Goal: Check status: Check status

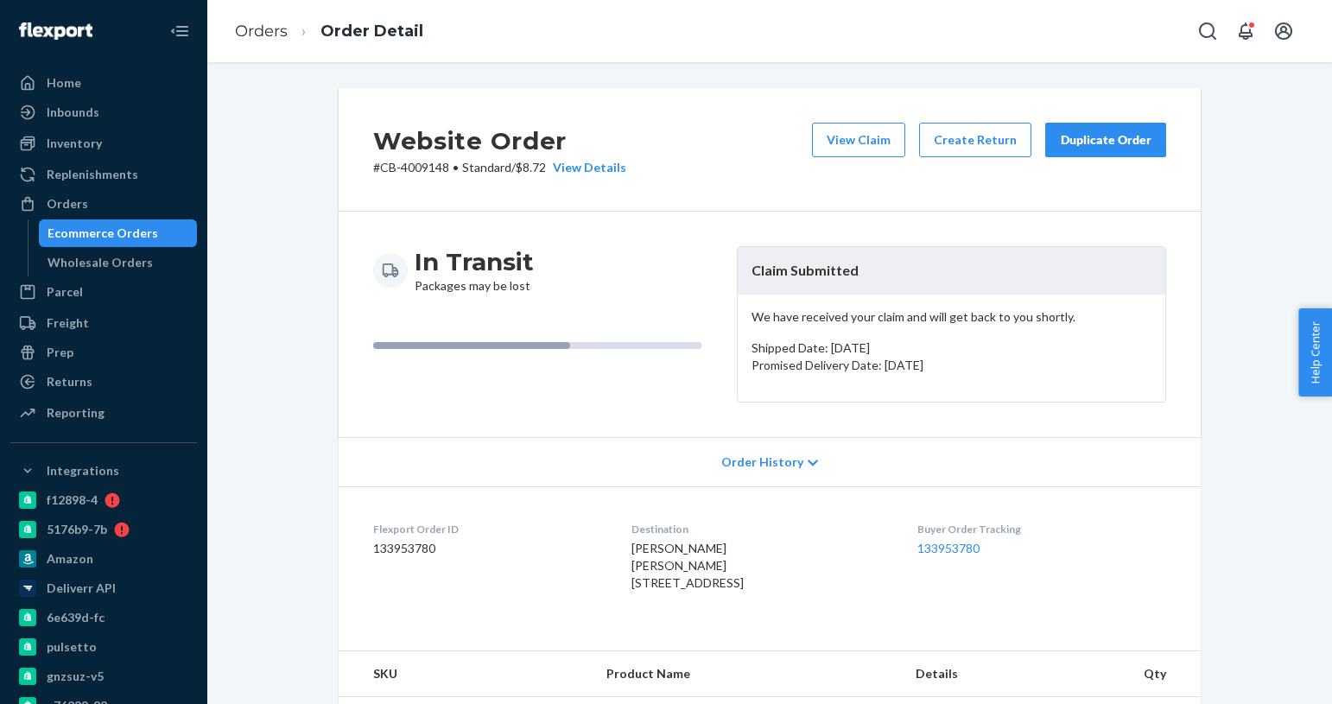
scroll to position [448, 0]
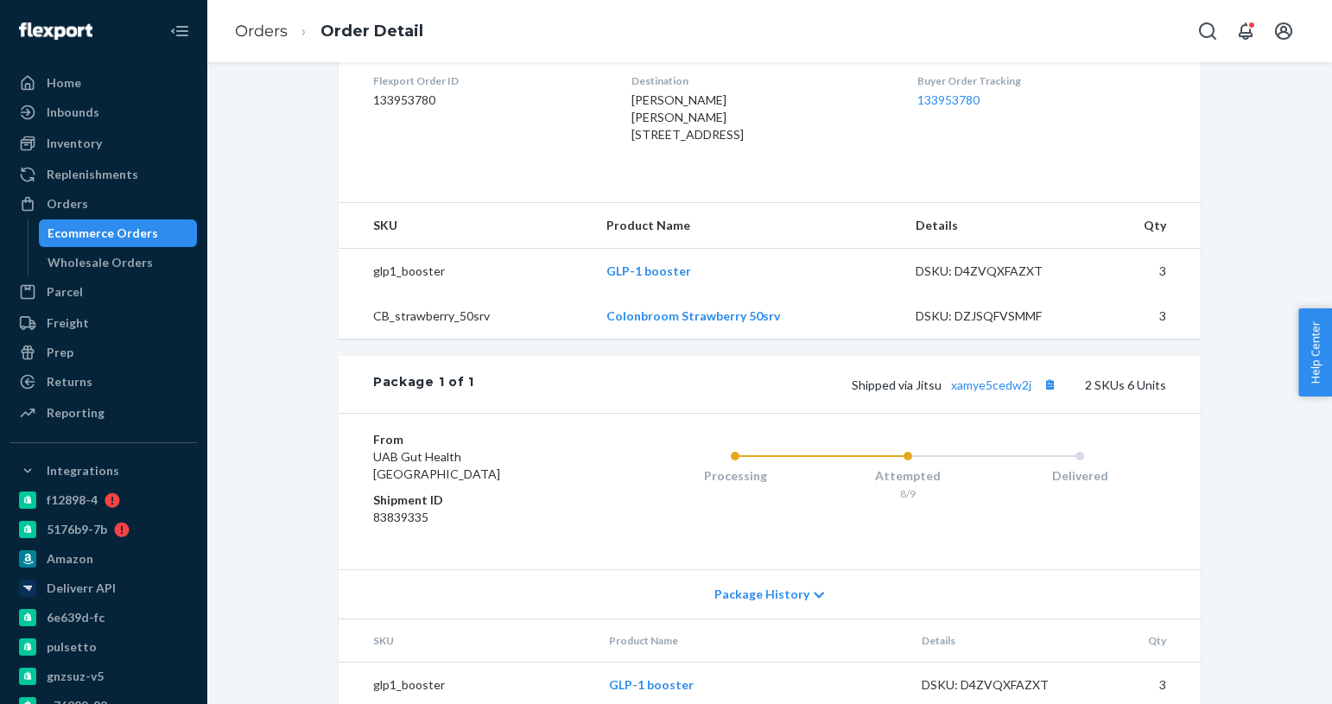
click at [160, 232] on div "Ecommerce Orders" at bounding box center [119, 233] width 156 height 24
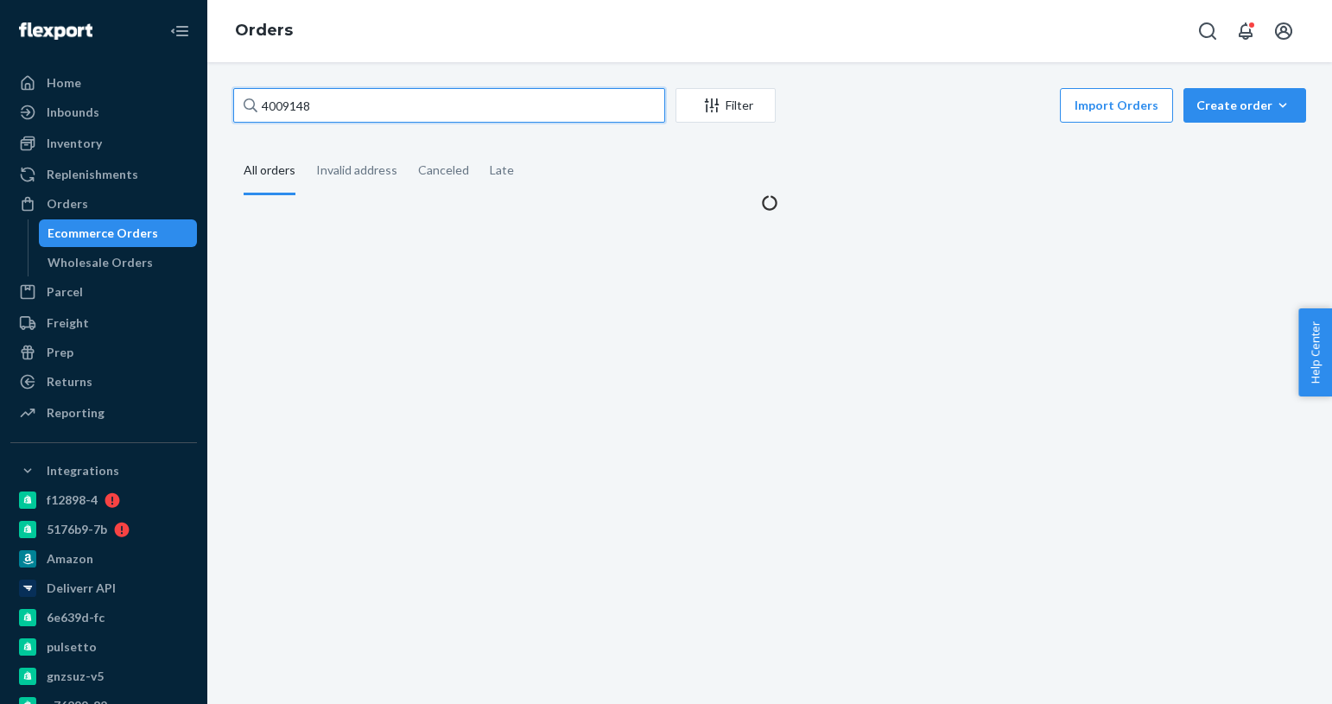
paste input "3990986"
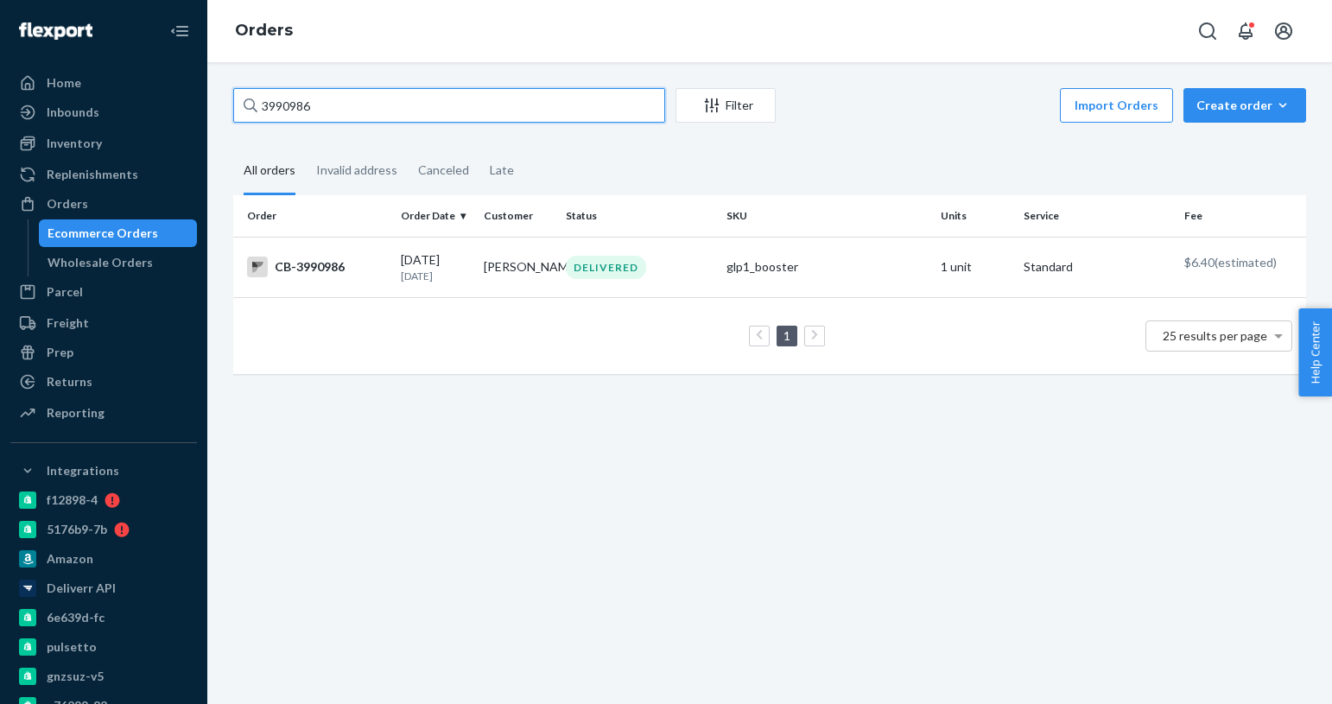
type input "3990986"
click at [897, 270] on div "glp1_booster" at bounding box center [827, 266] width 200 height 17
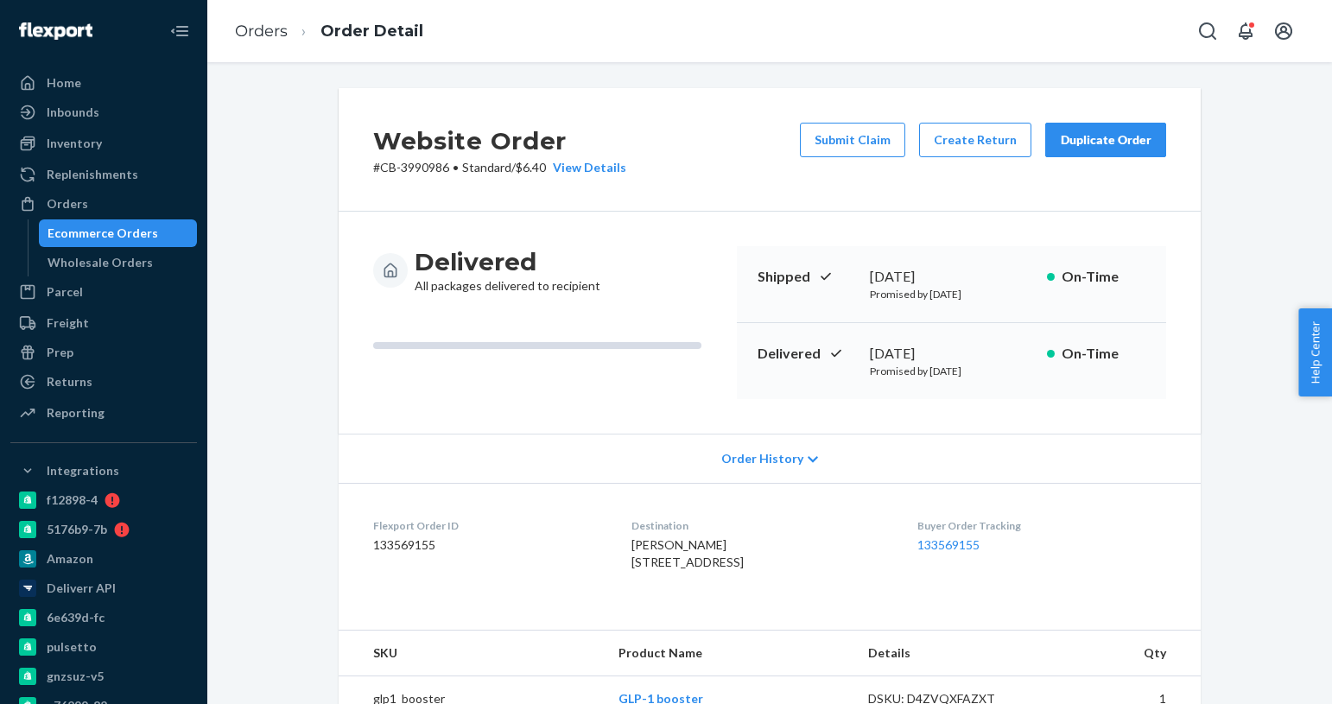
drag, startPoint x: 871, startPoint y: 352, endPoint x: 956, endPoint y: 355, distance: 84.7
click at [982, 356] on div "[DATE]" at bounding box center [951, 354] width 163 height 20
copy div "[DATE]"
click at [124, 228] on div "Ecommerce Orders" at bounding box center [103, 233] width 111 height 17
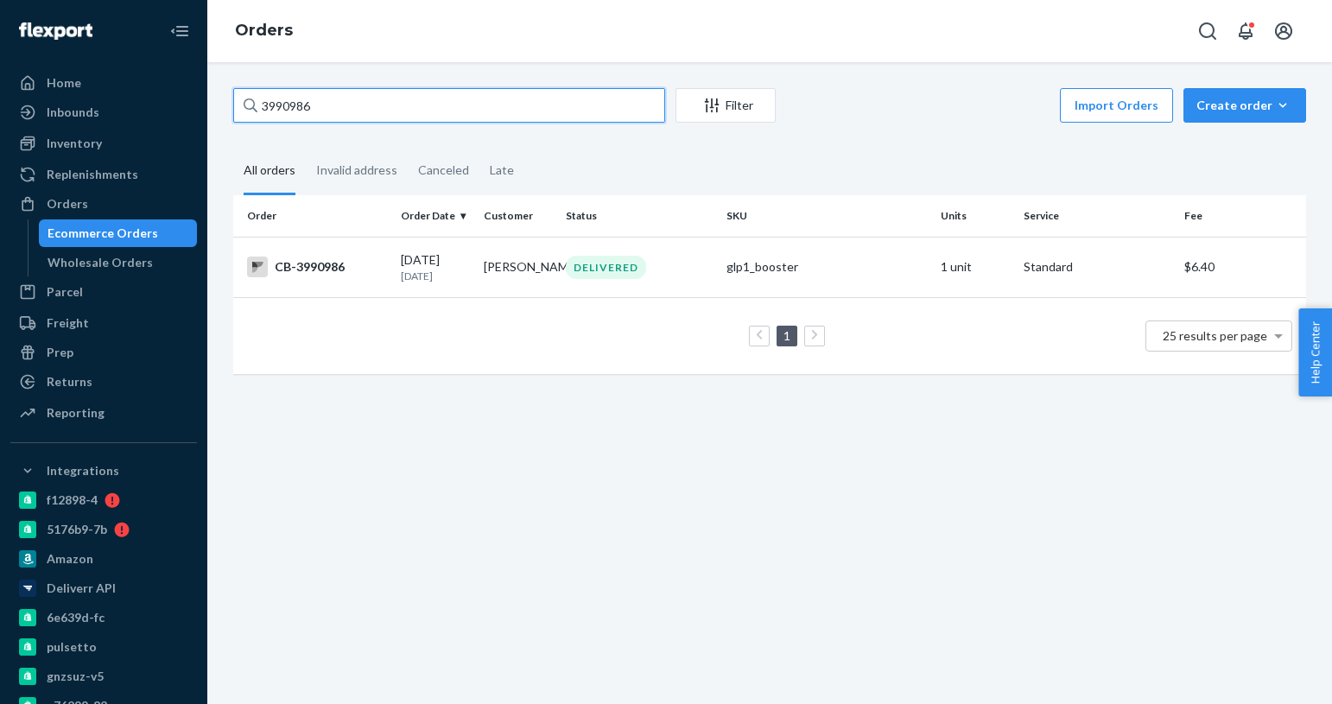
paste input "3514"
type input "3993514"
click at [374, 271] on div "CB-3993514" at bounding box center [317, 267] width 140 height 21
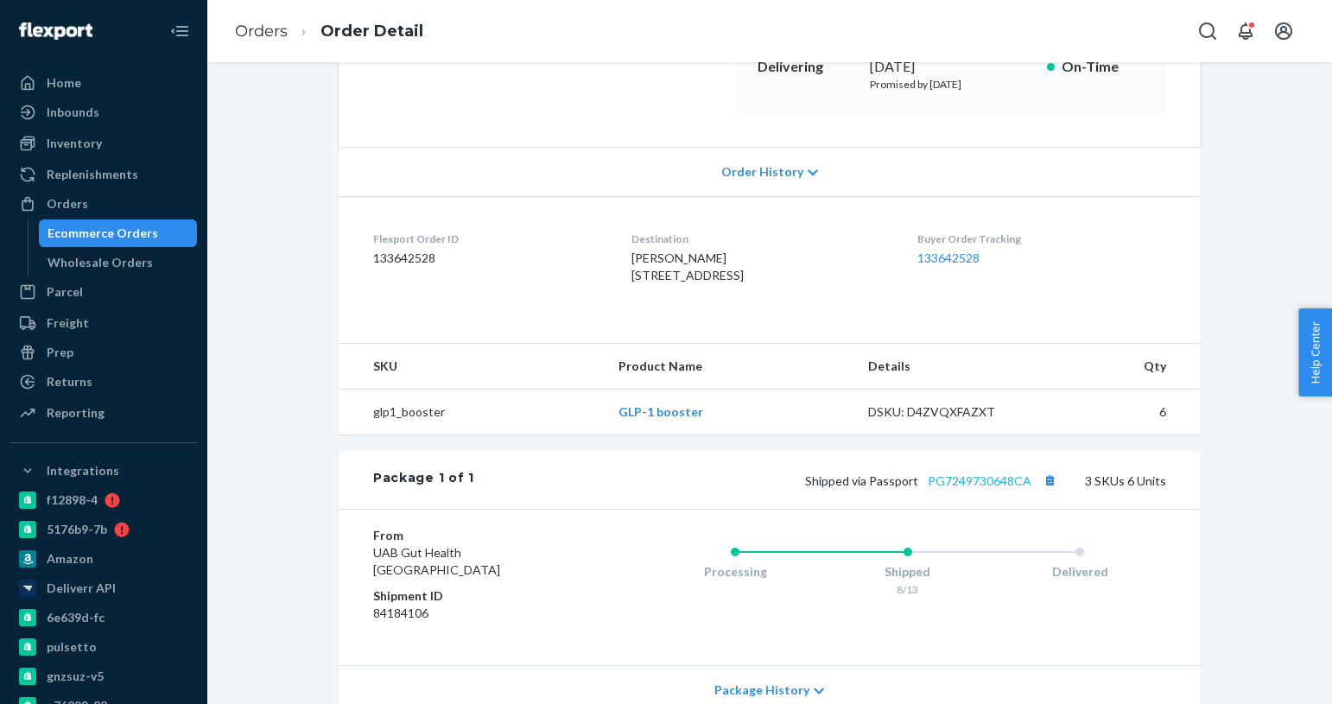
scroll to position [288, 0]
click at [1012, 487] on link "PG7249730648CA" at bounding box center [980, 480] width 104 height 15
click at [143, 237] on div "Ecommerce Orders" at bounding box center [103, 233] width 111 height 17
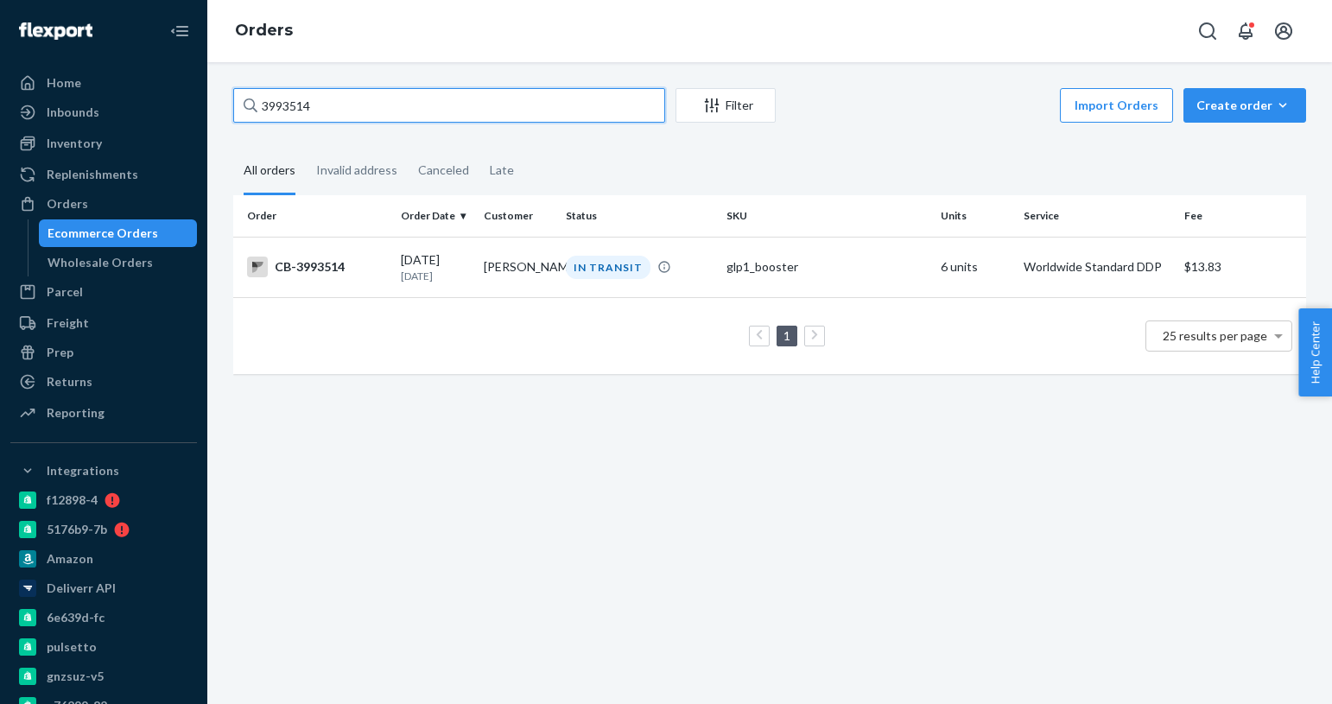
paste input "88516"
type input "3988516"
click at [407, 281] on p "[DATE]" at bounding box center [435, 276] width 68 height 15
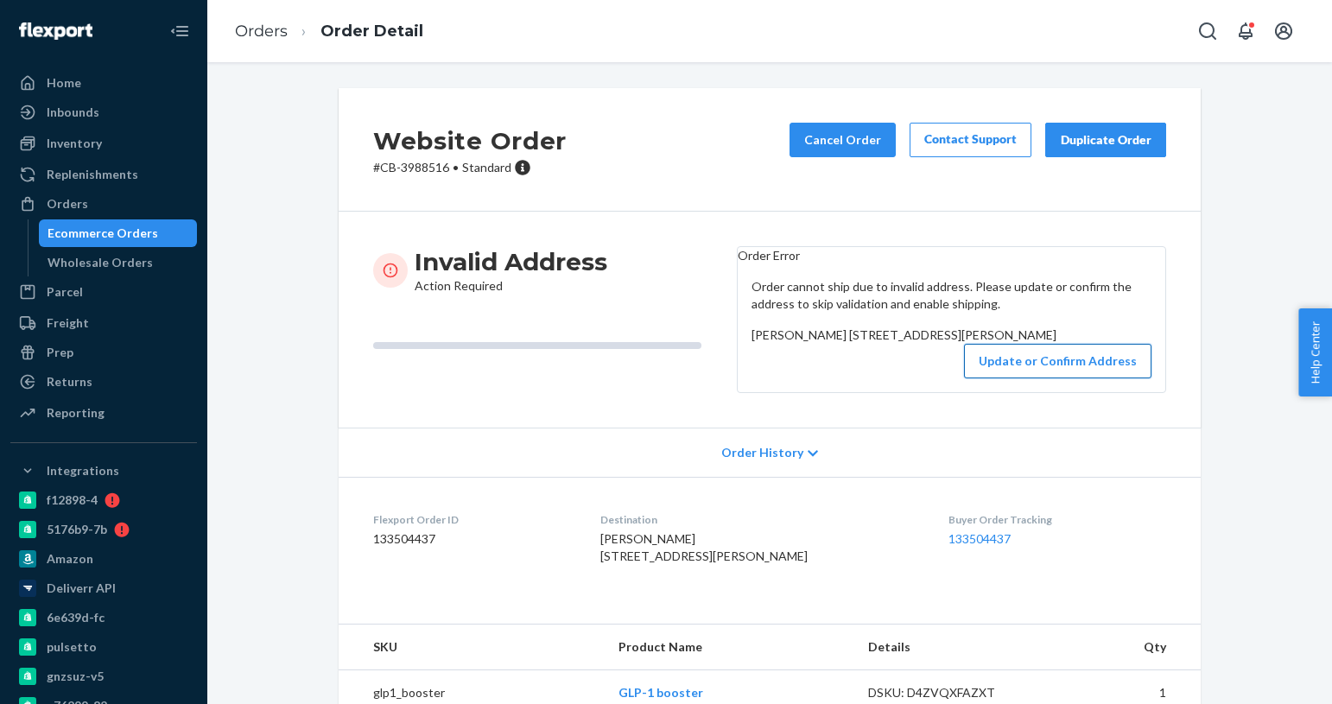
click at [1054, 378] on button "Update or Confirm Address" at bounding box center [1057, 361] width 187 height 35
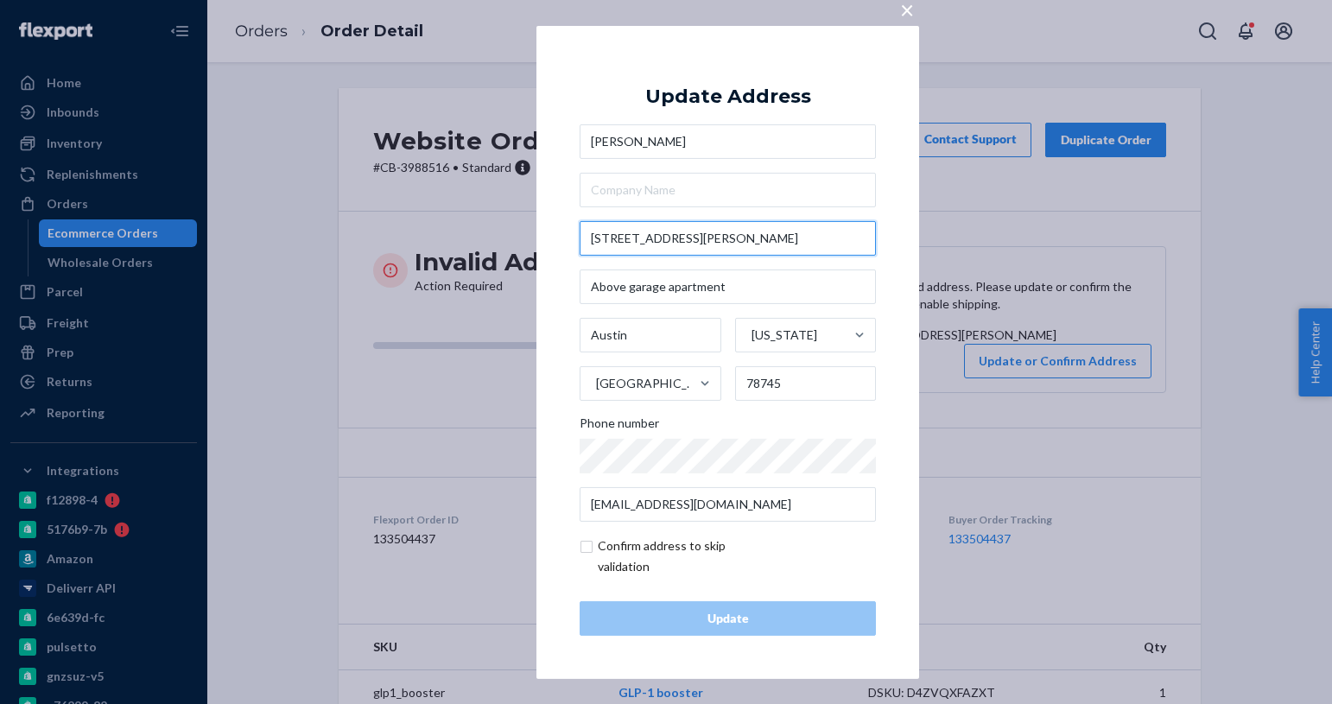
drag, startPoint x: 704, startPoint y: 244, endPoint x: 510, endPoint y: 237, distance: 194.5
click at [510, 237] on div "× Update Address [PERSON_NAME] [STREET_ADDRESS][PERSON_NAME][US_STATE] Phone nu…" at bounding box center [666, 352] width 1332 height 704
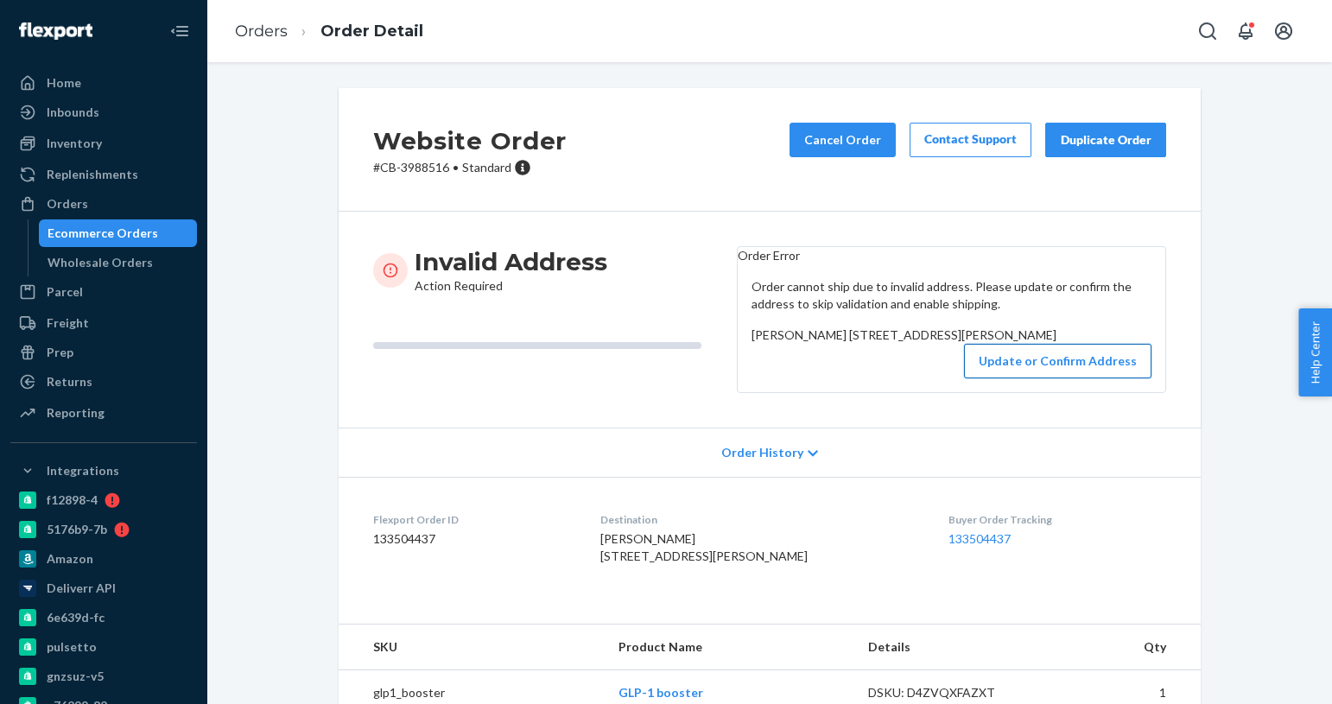
click at [1051, 378] on button "Update or Confirm Address" at bounding box center [1057, 361] width 187 height 35
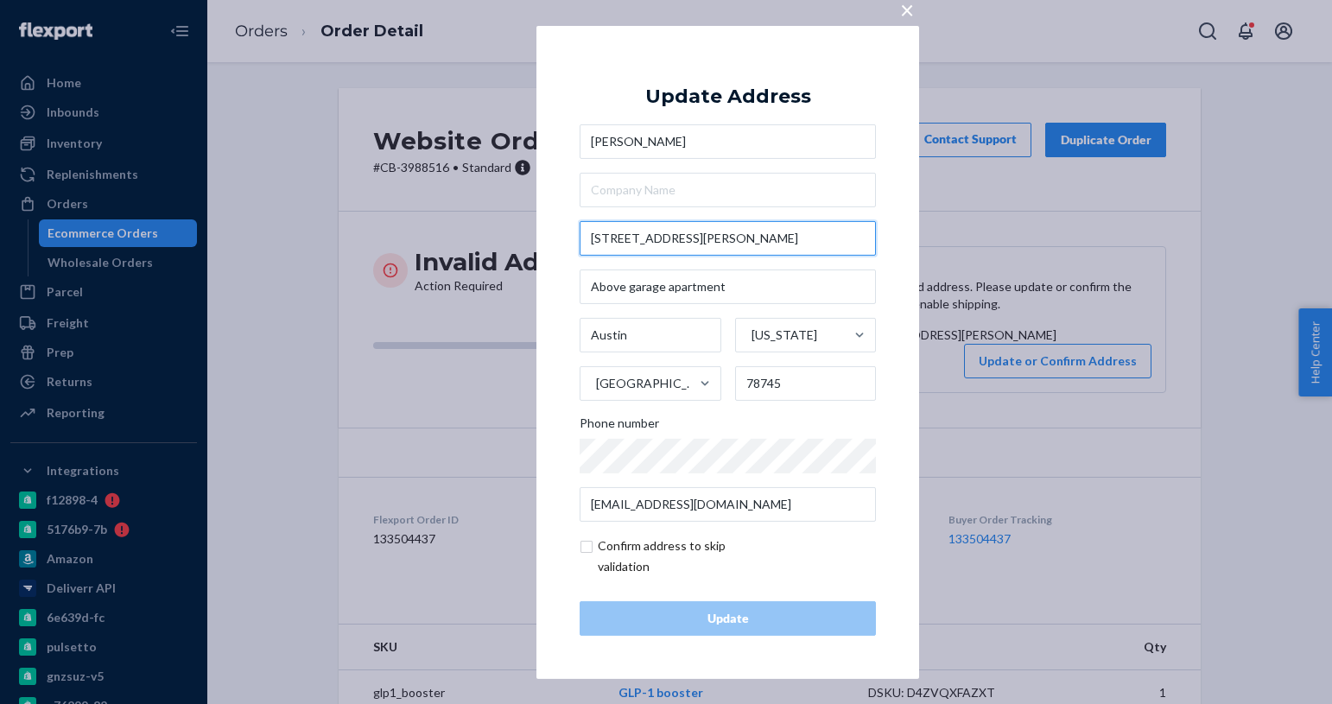
click at [738, 234] on input "[STREET_ADDRESS][PERSON_NAME]" at bounding box center [728, 238] width 296 height 35
type input "711 [PERSON_NAME]"
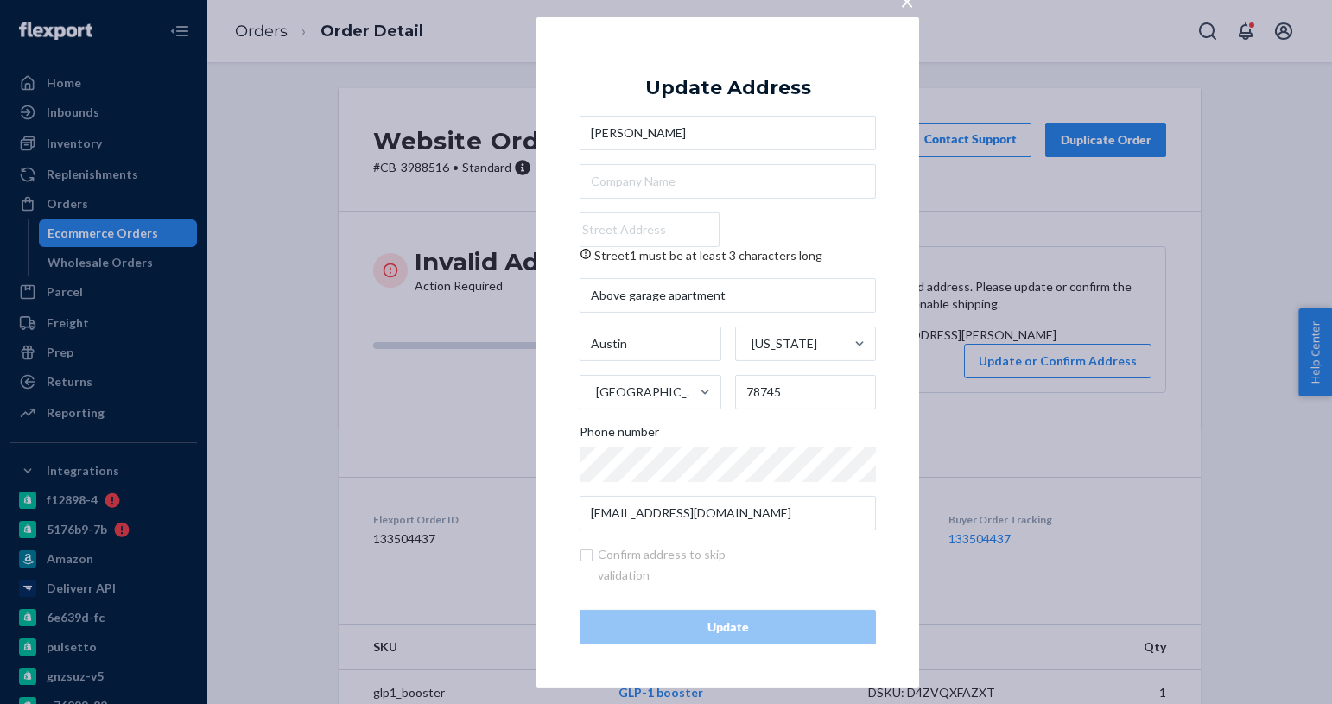
paste input "[STREET_ADDRESS]"
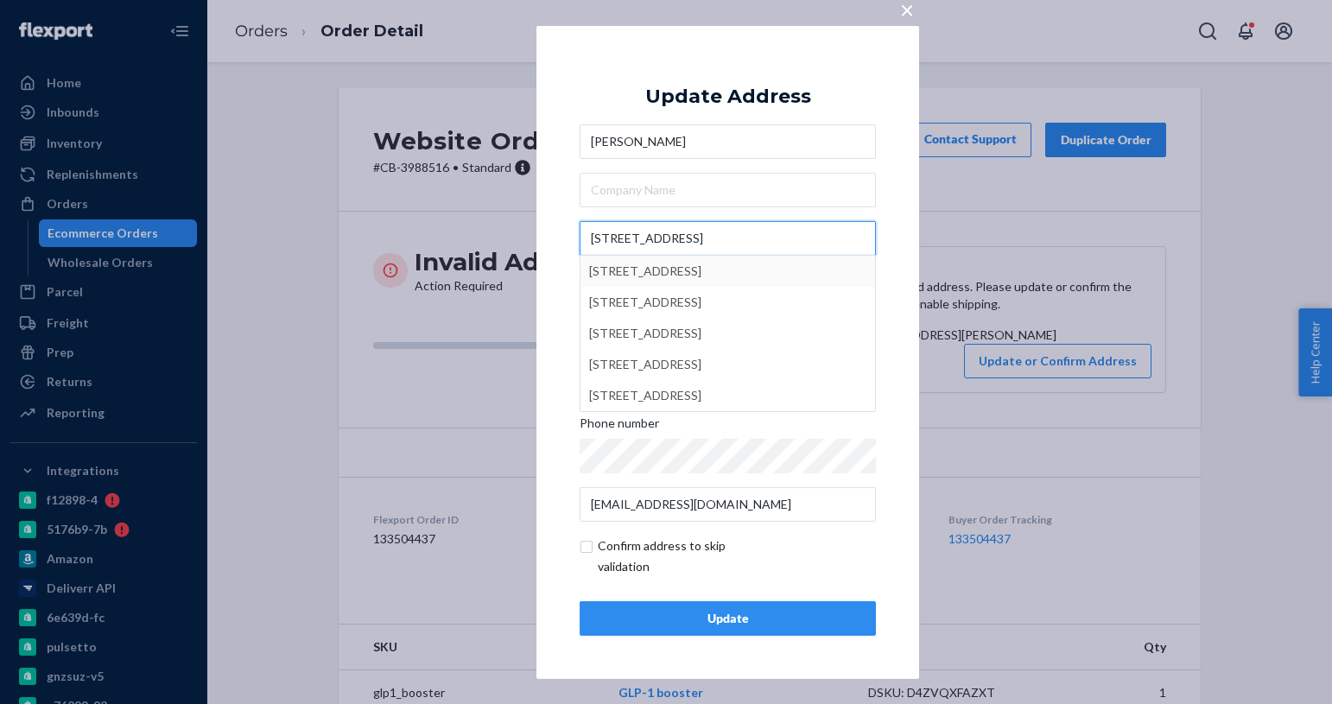
type input "[STREET_ADDRESS]"
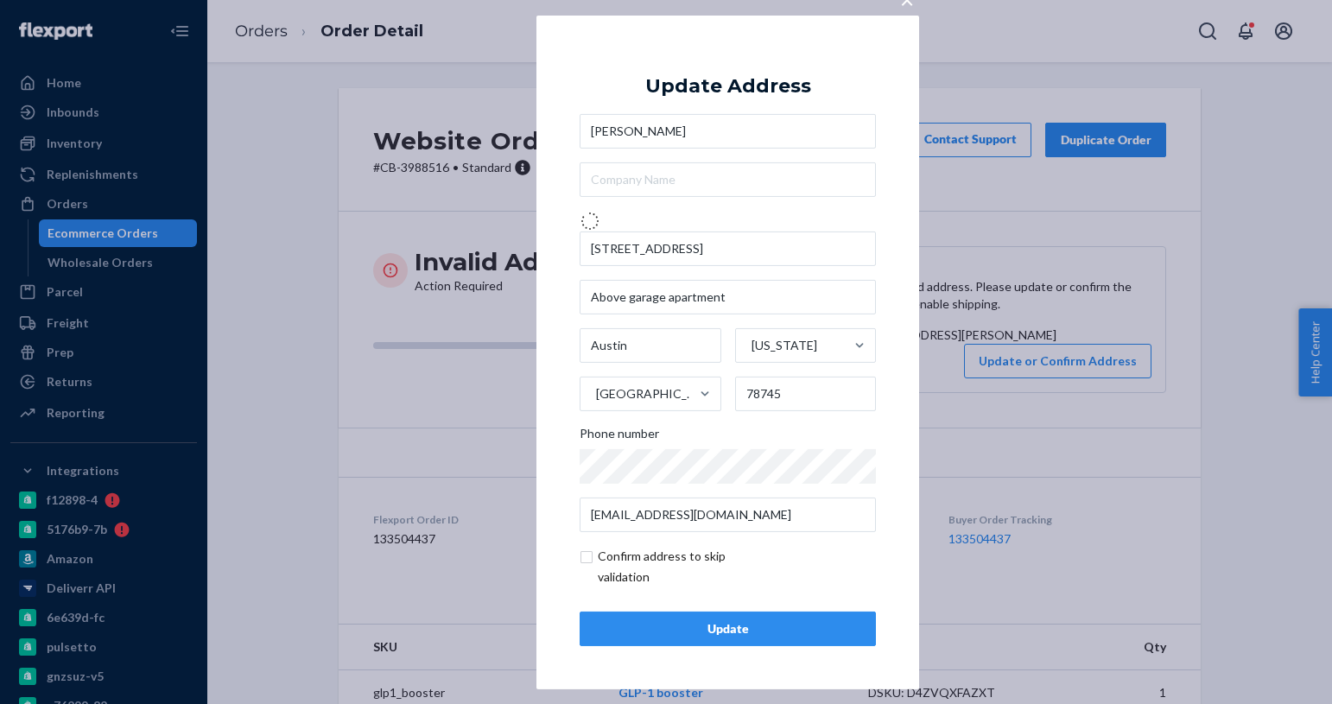
type input "78757"
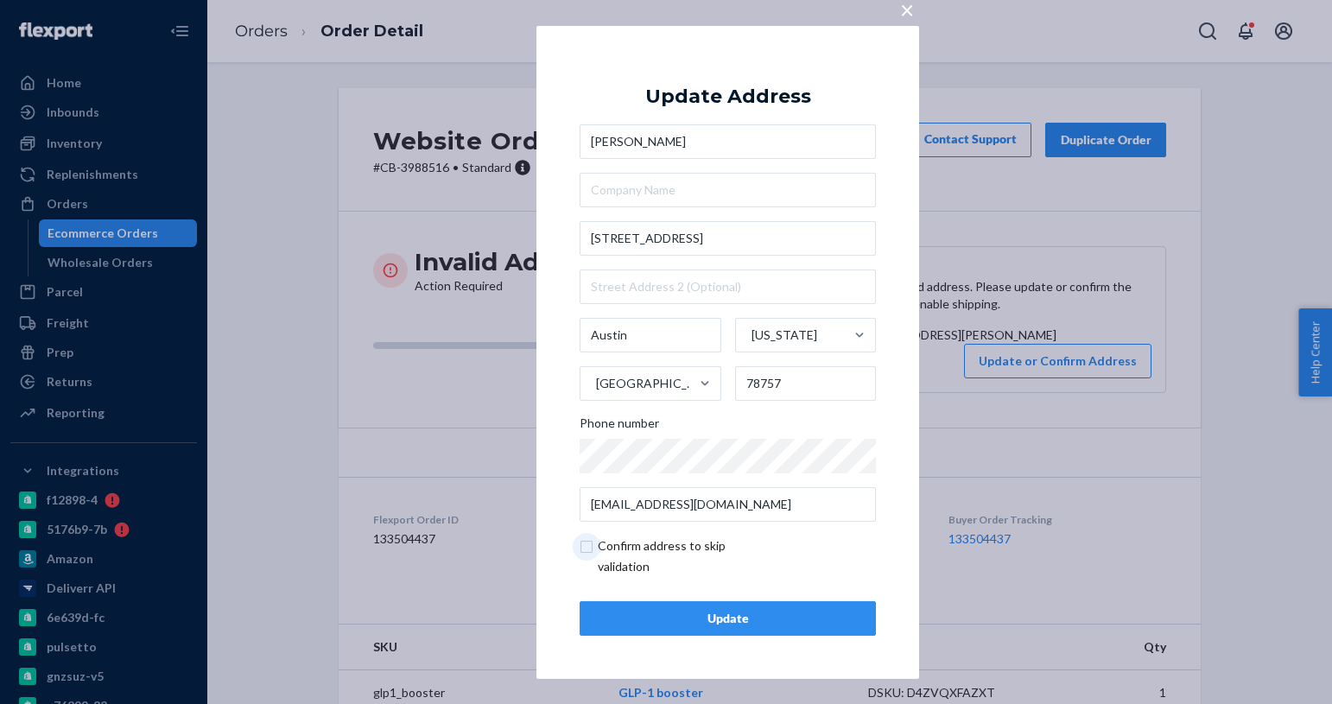
click at [583, 549] on input "checkbox" at bounding box center [680, 556] width 200 height 41
checkbox input "true"
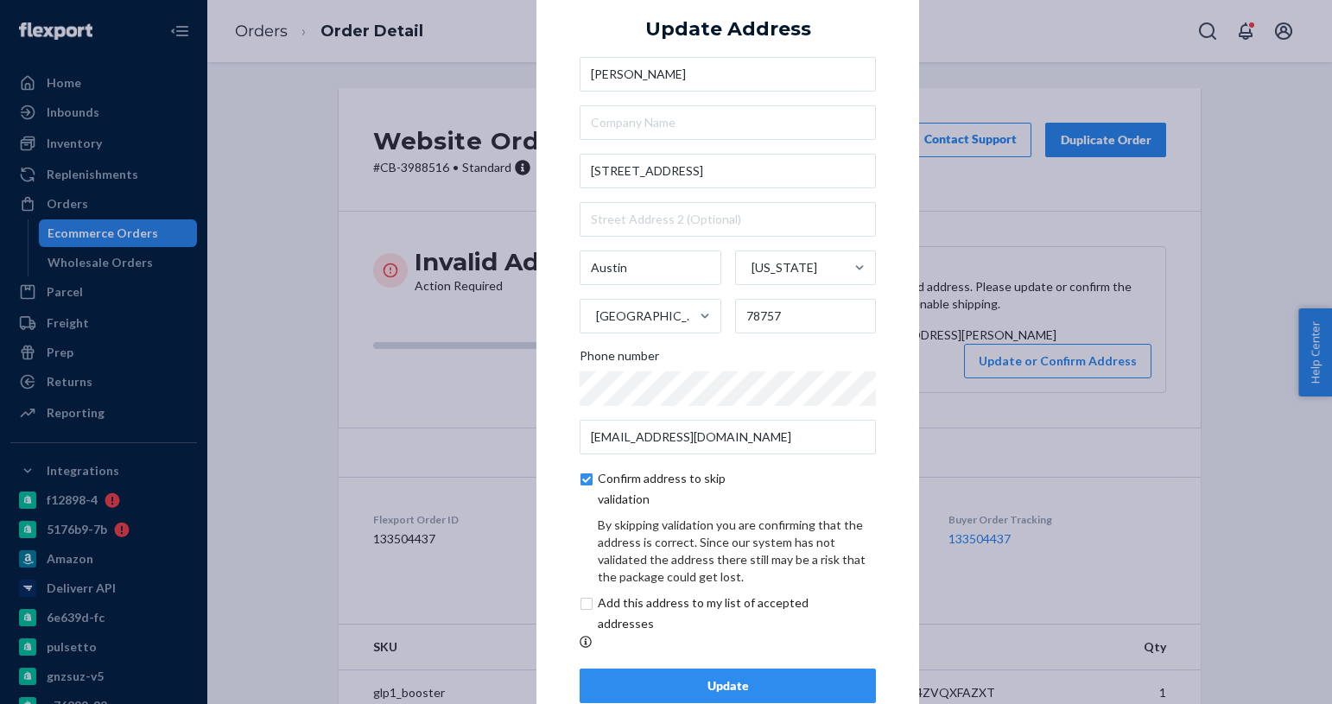
click at [699, 692] on div "Update" at bounding box center [727, 685] width 267 height 17
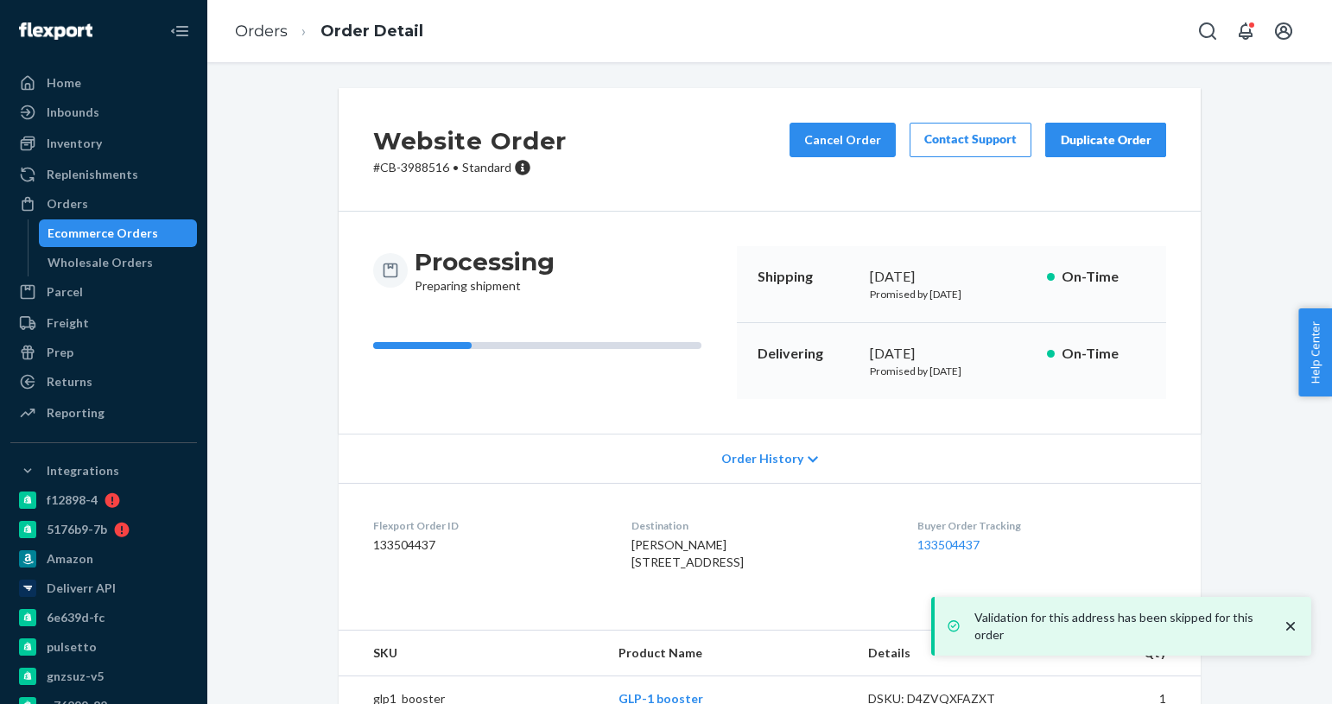
scroll to position [73, 0]
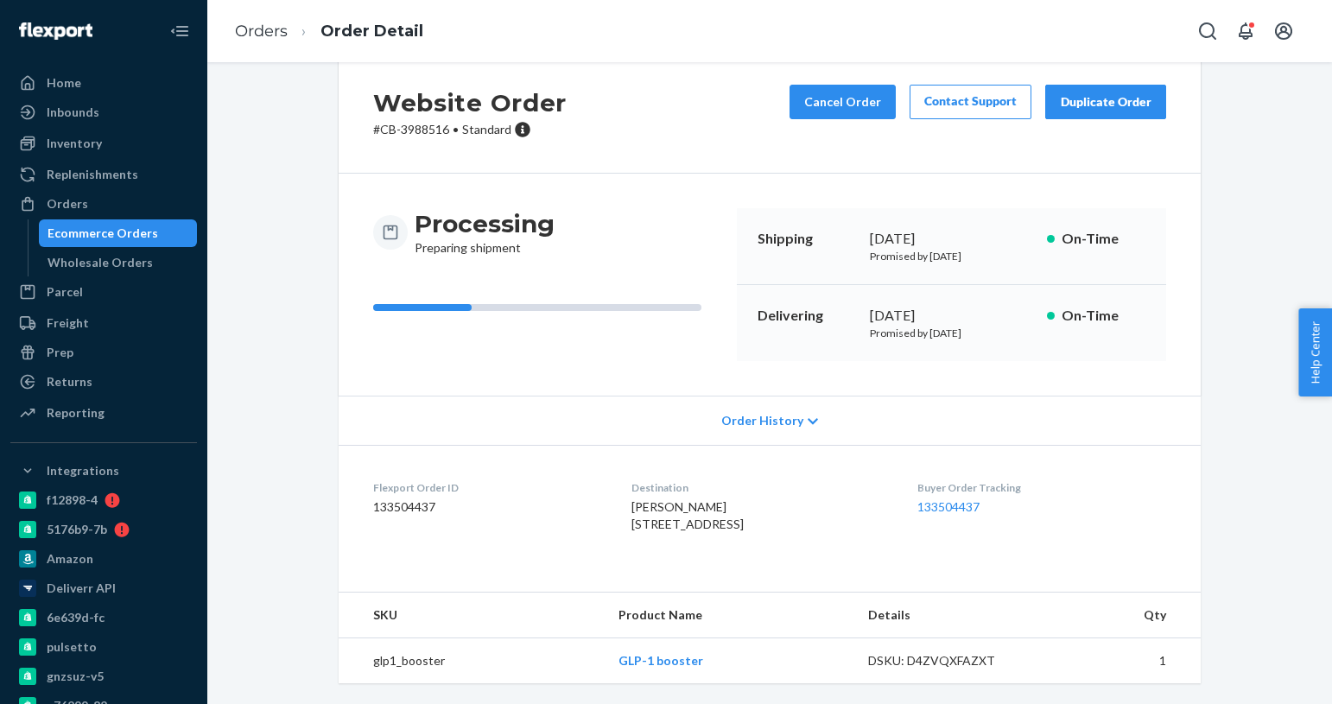
click at [109, 236] on div "Ecommerce Orders" at bounding box center [103, 233] width 111 height 17
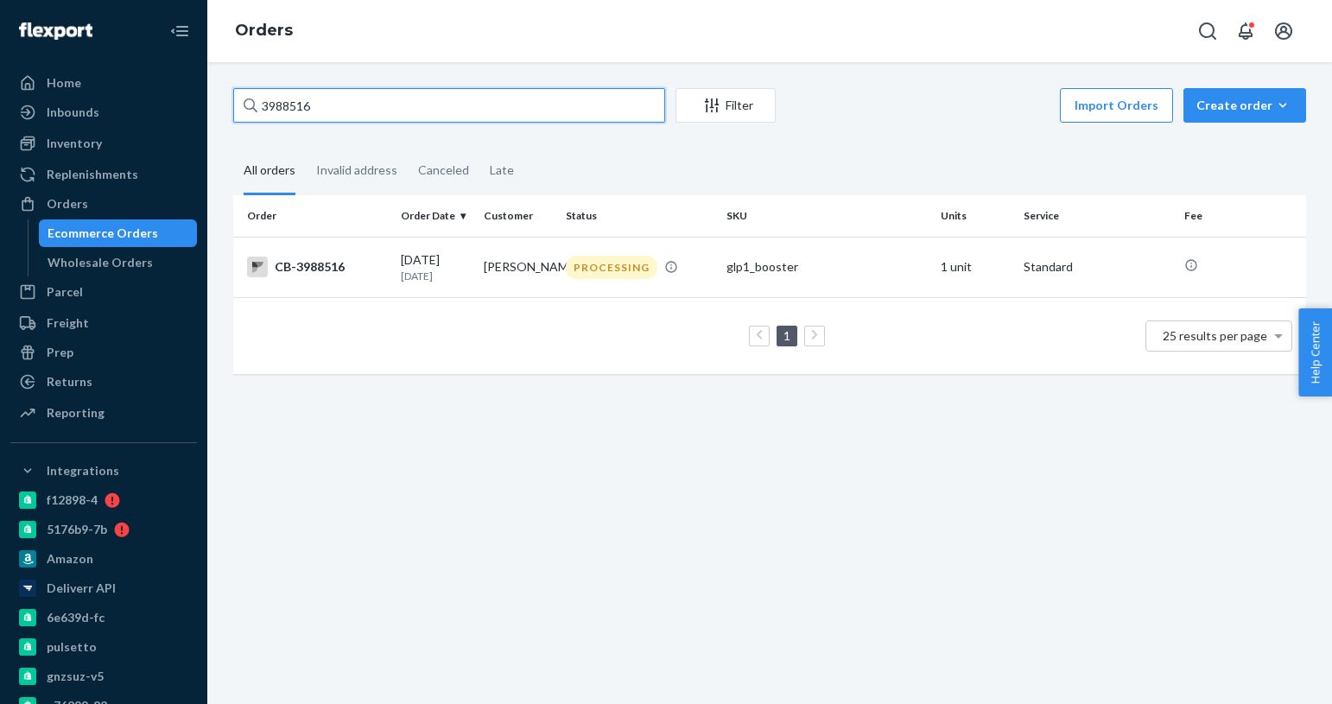
paste input "5198"
type input "3985198"
click at [412, 270] on p "[DATE]" at bounding box center [435, 276] width 68 height 15
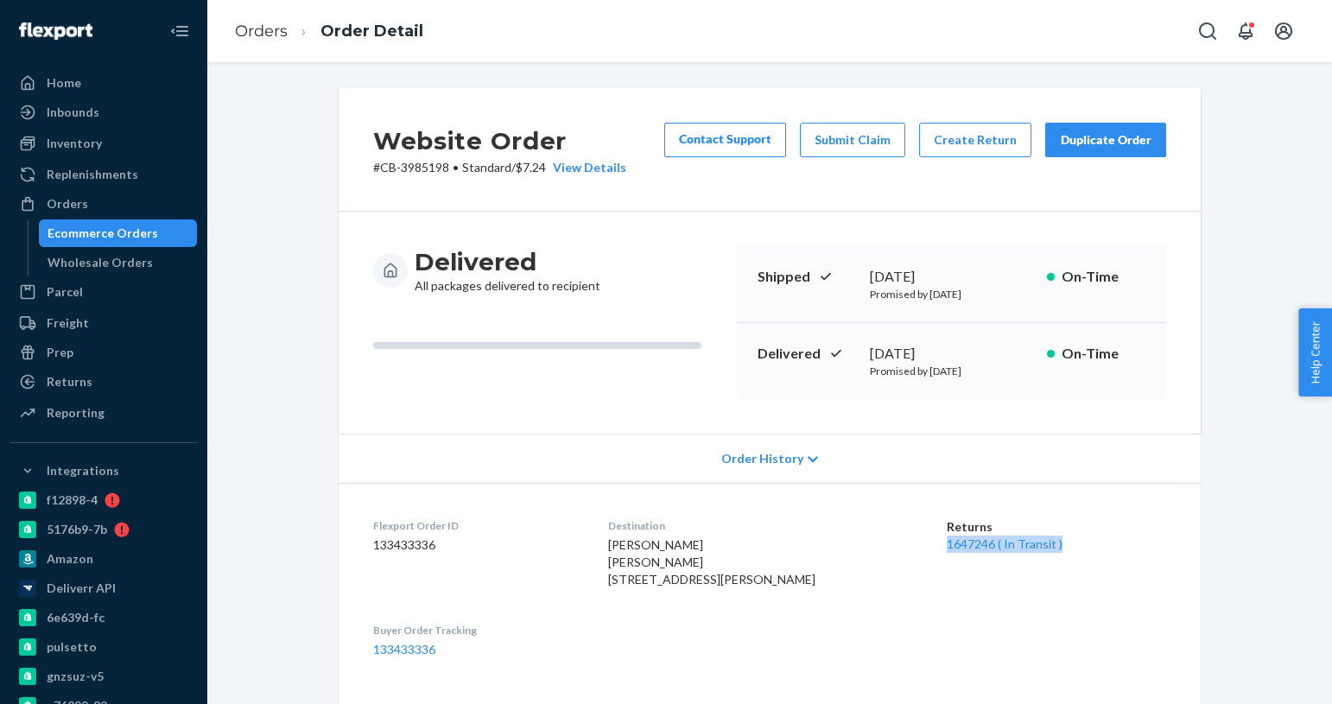
click at [161, 236] on div "Ecommerce Orders" at bounding box center [119, 233] width 156 height 24
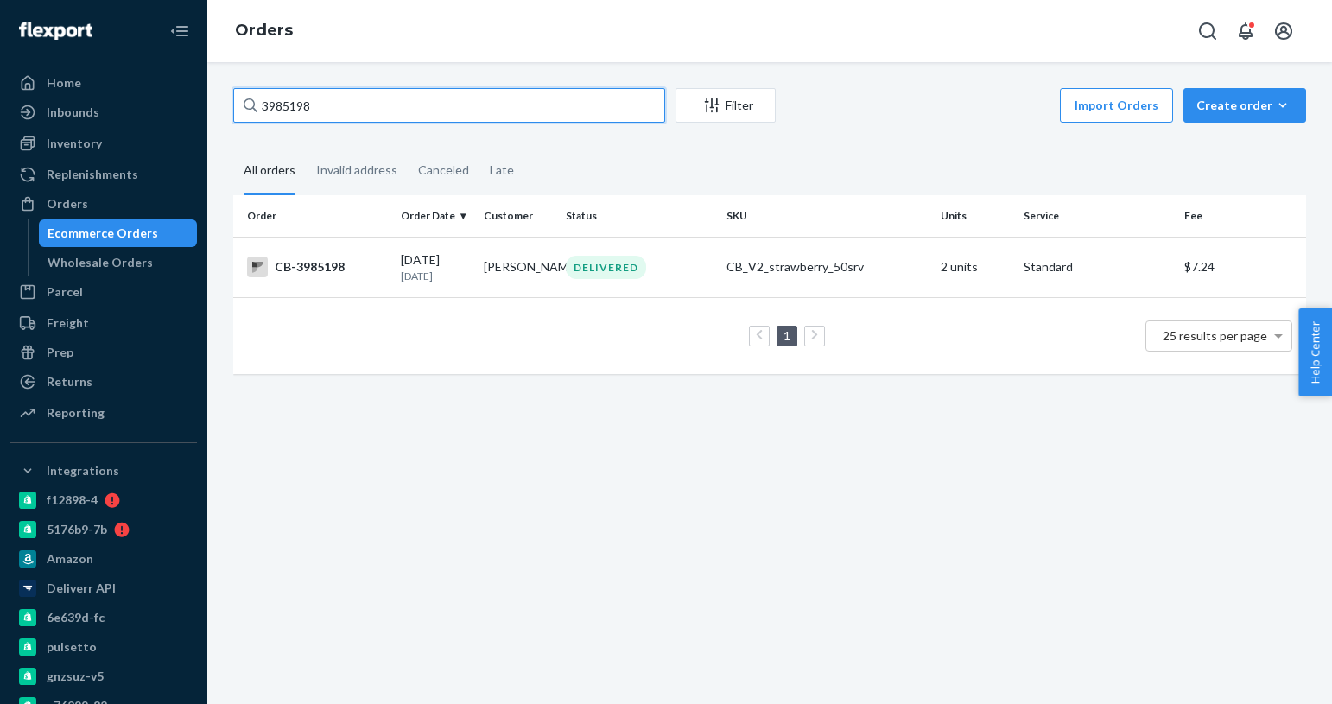
paste input "216"
type input "3985216"
click at [421, 274] on p "[DATE]" at bounding box center [435, 276] width 68 height 15
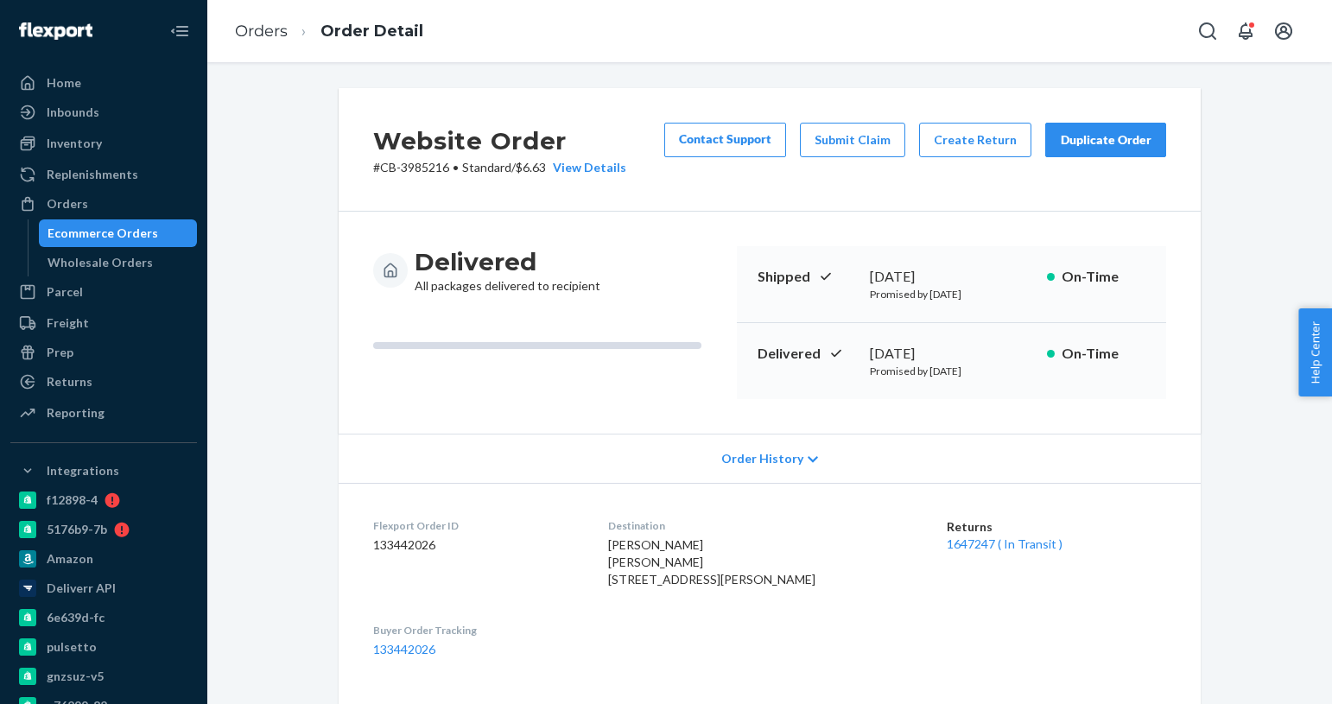
click at [124, 245] on link "Ecommerce Orders" at bounding box center [118, 233] width 159 height 28
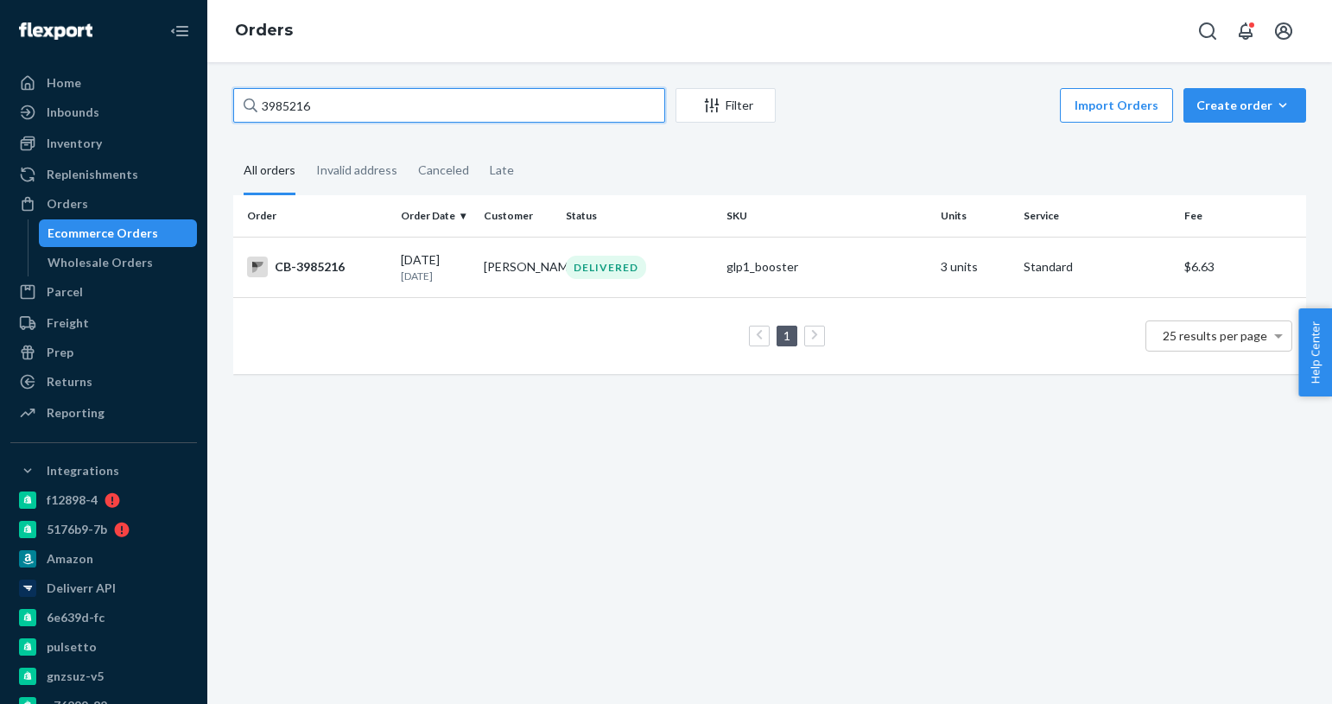
paste input "50610"
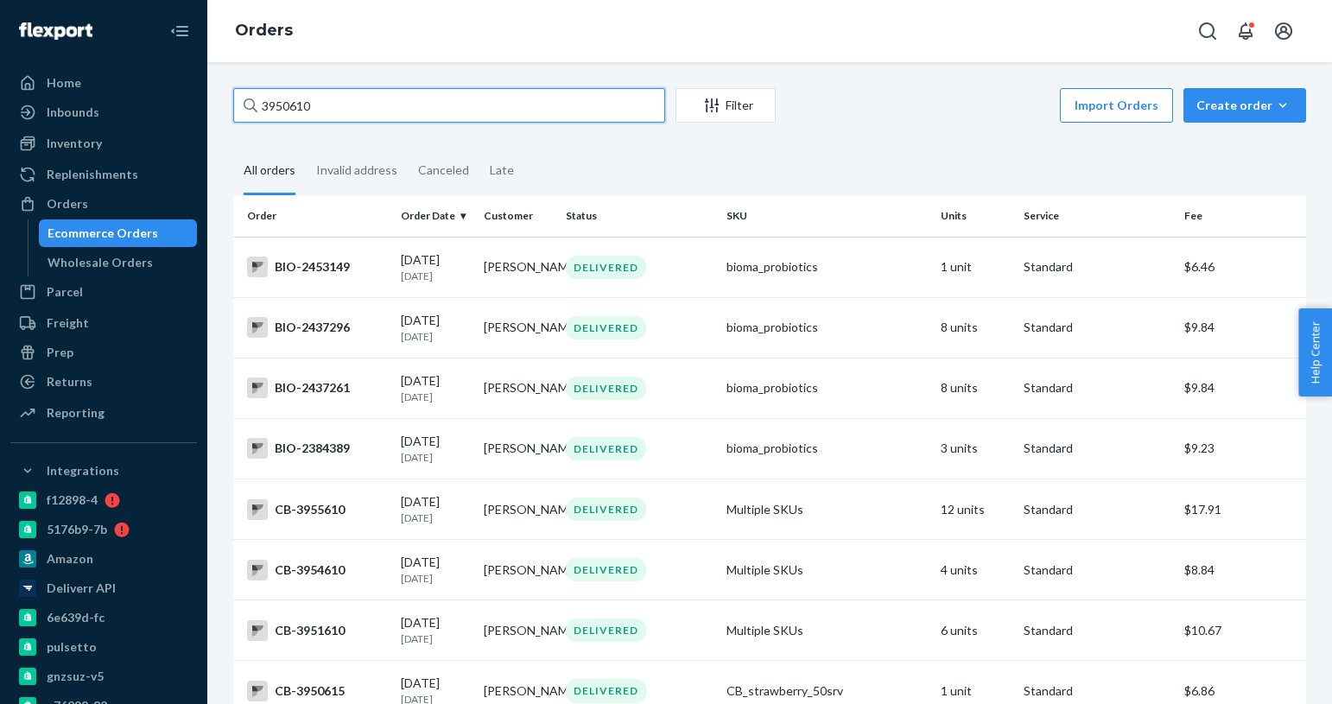
paste input "4075008"
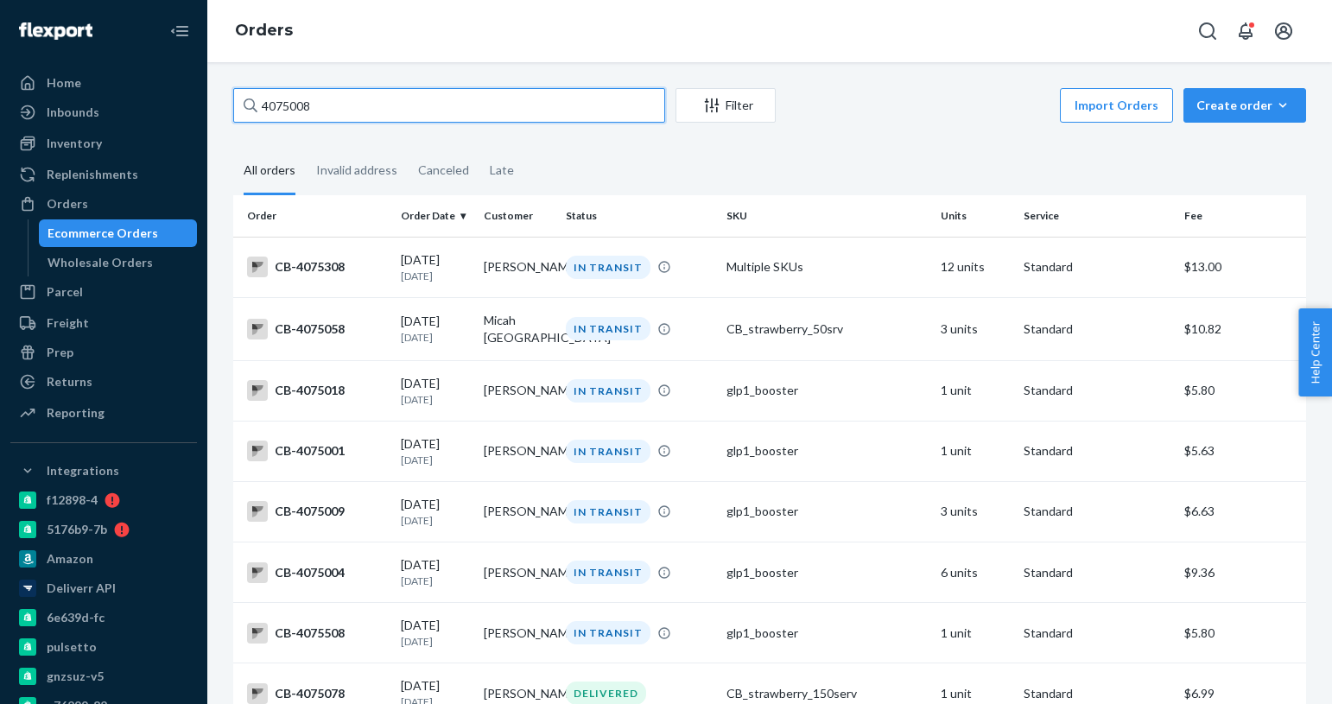
paste input "4"
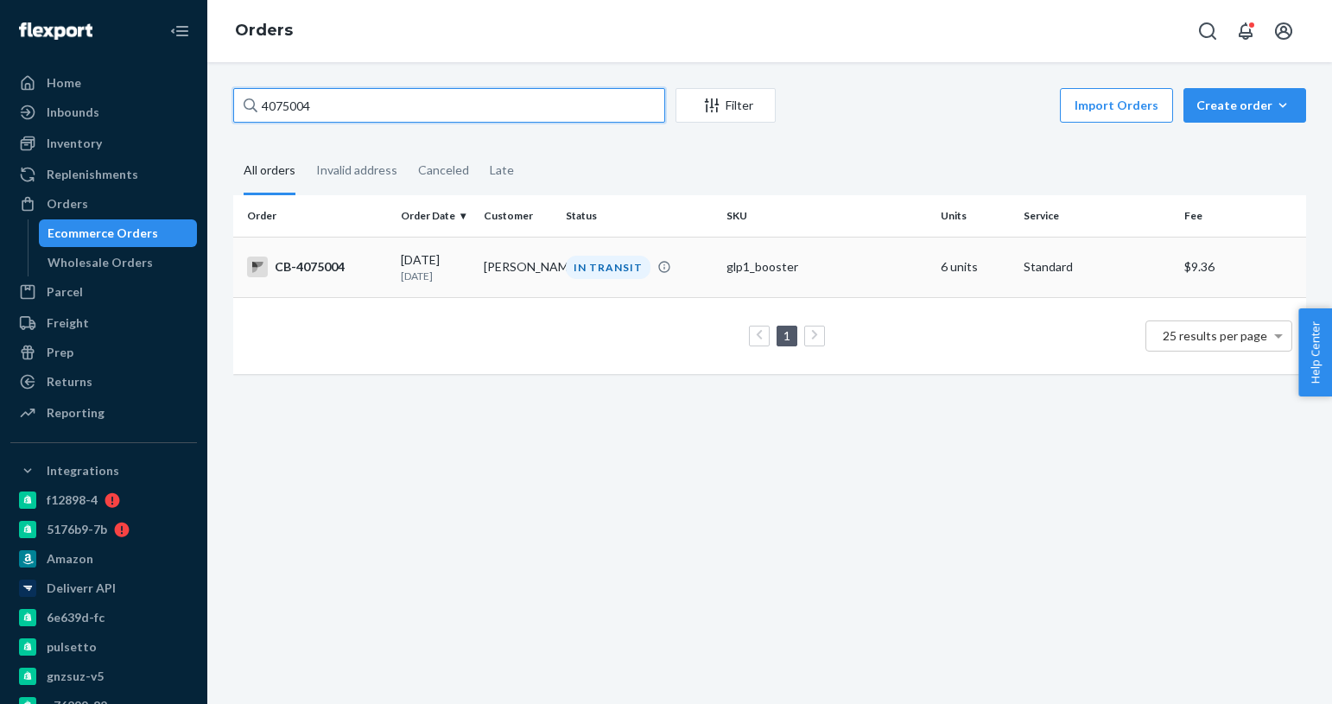
type input "4075004"
click at [414, 270] on p "[DATE]" at bounding box center [435, 276] width 68 height 15
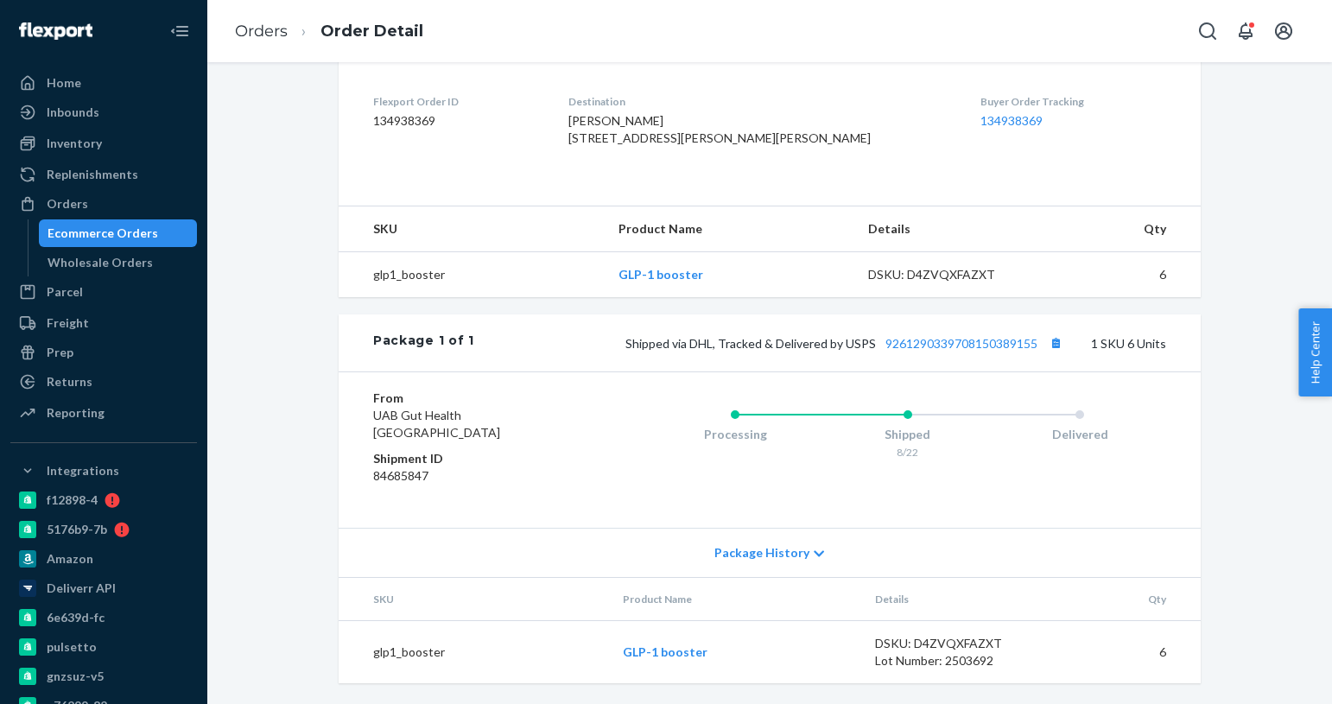
scroll to position [442, 0]
click at [963, 351] on link "9261290339708150389155" at bounding box center [962, 343] width 152 height 15
